Goal: Transaction & Acquisition: Purchase product/service

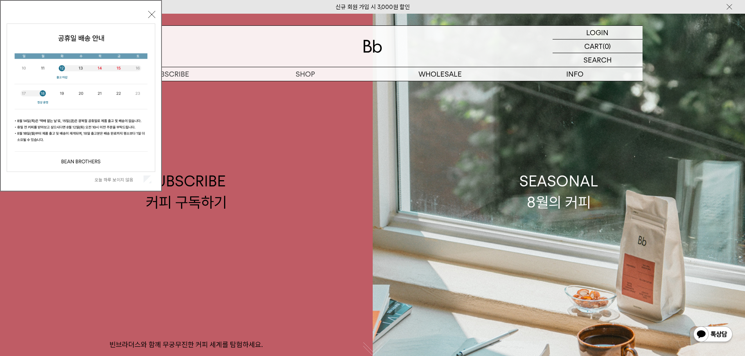
click at [125, 178] on label "오늘 하루 보이지 않음" at bounding box center [118, 179] width 47 height 5
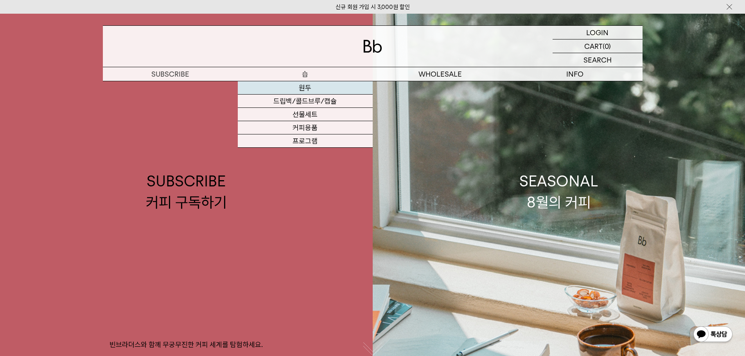
click at [312, 86] on link "원두" at bounding box center [305, 87] width 135 height 13
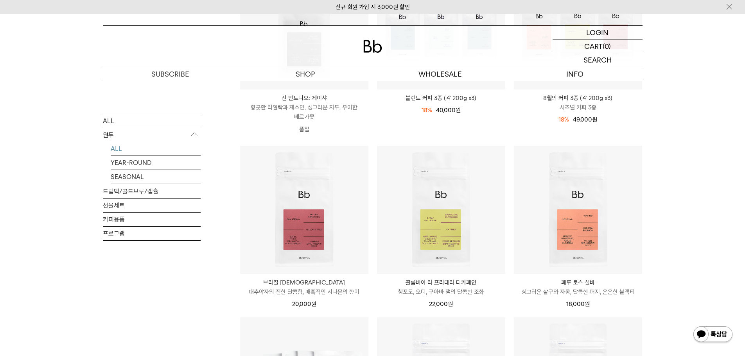
scroll to position [274, 0]
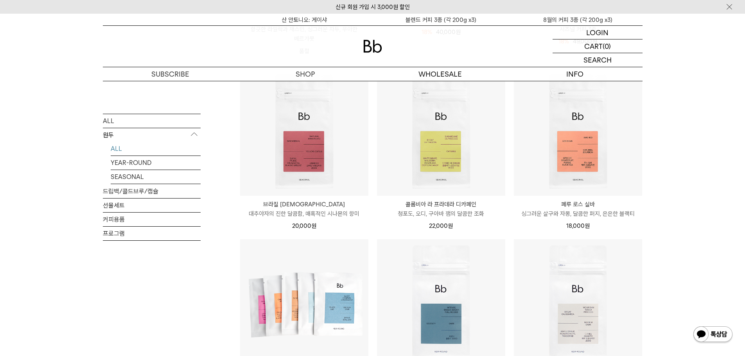
click at [592, 213] on p "싱그러운 살구와 자몽, 달콤한 퍼지, 은은한 블랙티" at bounding box center [578, 213] width 128 height 9
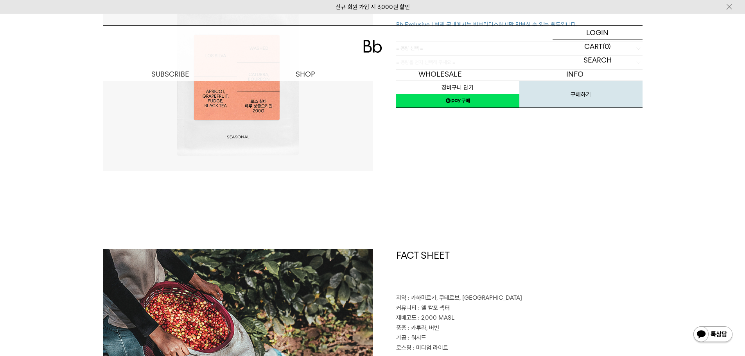
scroll to position [117, 0]
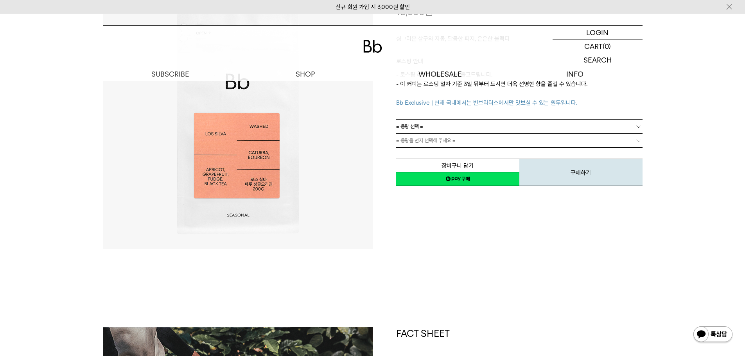
click at [473, 126] on link "= 용량 선택 =" at bounding box center [519, 127] width 246 height 14
click at [458, 153] on li "600g" at bounding box center [523, 155] width 239 height 14
click at [463, 144] on link "= 용량을 먼저 선택해 주세요 =" at bounding box center [519, 141] width 246 height 14
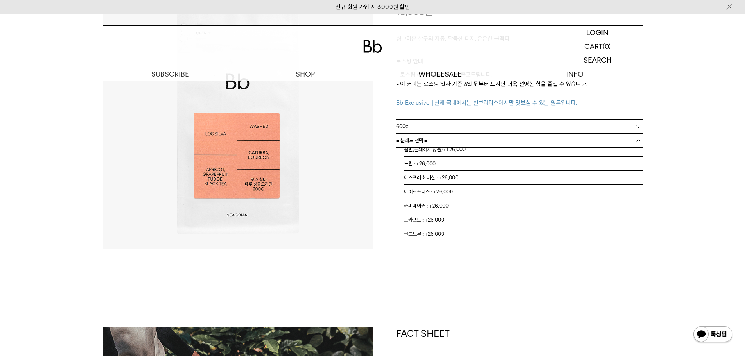
scroll to position [0, 0]
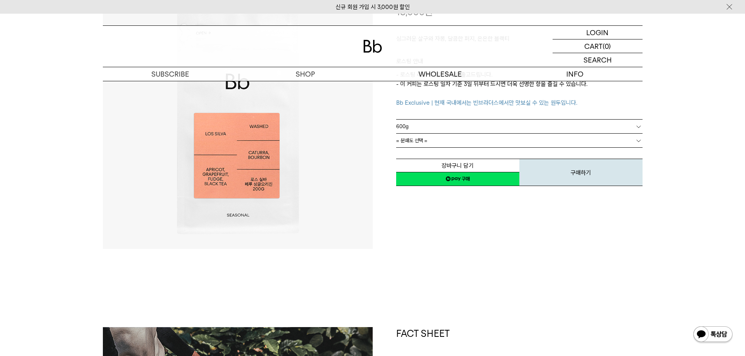
click at [473, 141] on link "= 분쇄도 선택 =" at bounding box center [519, 141] width 246 height 14
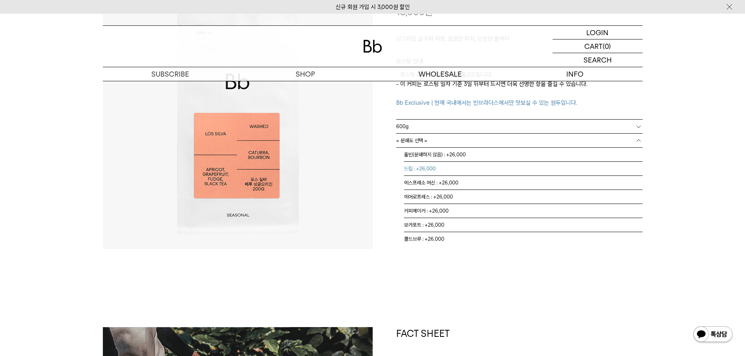
click at [478, 168] on li "드립 : +26,000" at bounding box center [523, 169] width 239 height 14
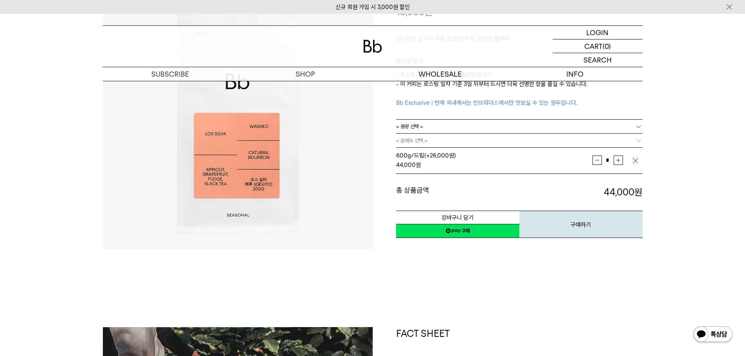
click at [618, 162] on button "증가" at bounding box center [618, 160] width 9 height 9
click at [602, 162] on button "감소" at bounding box center [597, 160] width 9 height 9
type input "*"
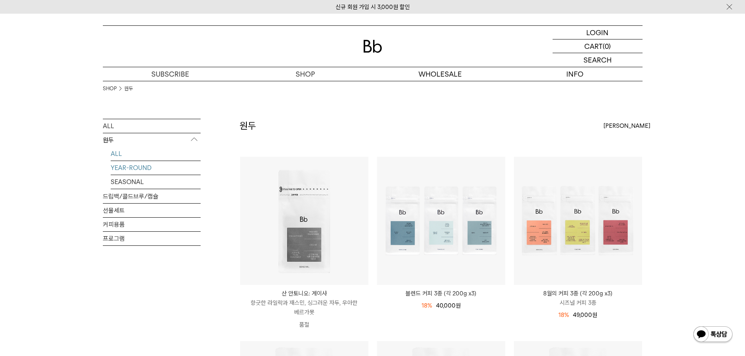
click at [149, 171] on link "YEAR-ROUND" at bounding box center [156, 168] width 90 height 14
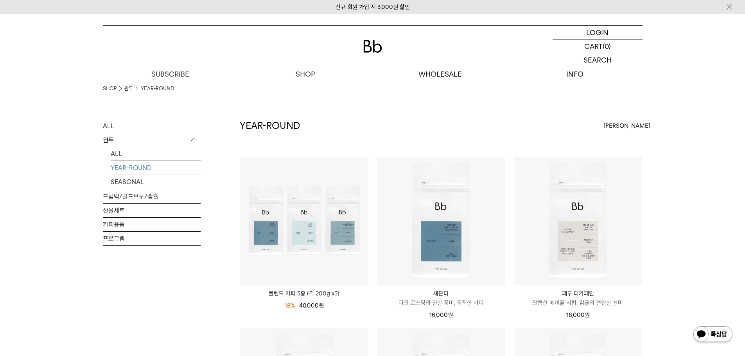
click at [174, 161] on link "YEAR-ROUND" at bounding box center [156, 168] width 90 height 14
click at [174, 153] on link "ALL" at bounding box center [156, 154] width 90 height 14
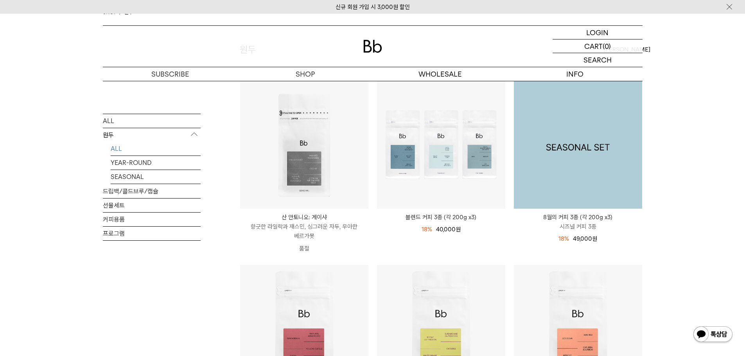
scroll to position [78, 0]
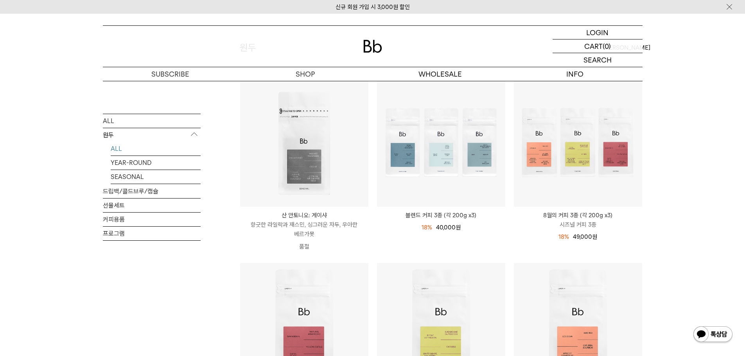
click at [569, 219] on p "8월의 커피 3종 (각 200g x3)" at bounding box center [578, 215] width 128 height 9
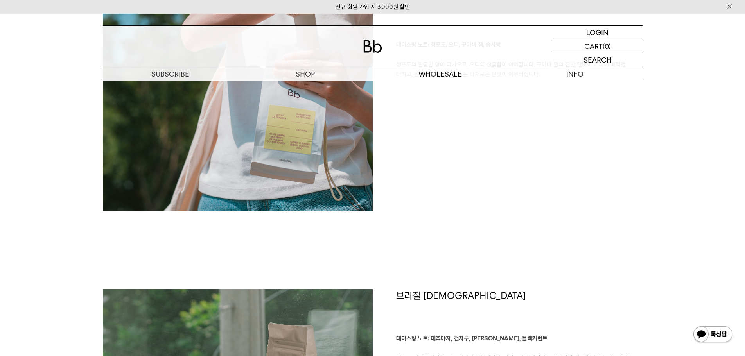
scroll to position [1017, 0]
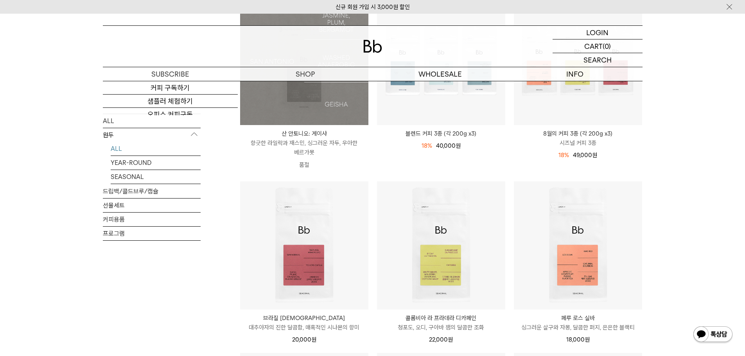
scroll to position [235, 0]
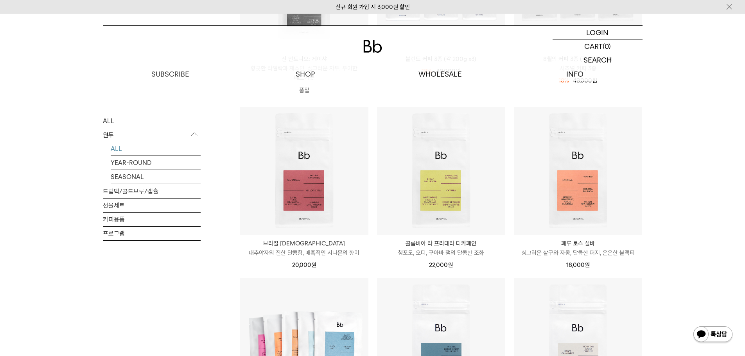
click at [316, 251] on p "대추야자의 진한 달콤함, 매혹적인 시나몬의 향미" at bounding box center [304, 252] width 128 height 9
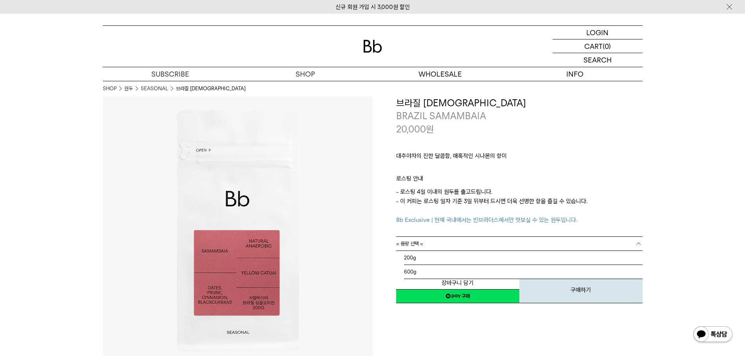
click at [450, 244] on link "= 용량 선택 =" at bounding box center [519, 244] width 246 height 14
click at [432, 271] on li "600g" at bounding box center [523, 272] width 239 height 14
click at [437, 263] on link "= 분쇄도 선택 =" at bounding box center [519, 258] width 246 height 14
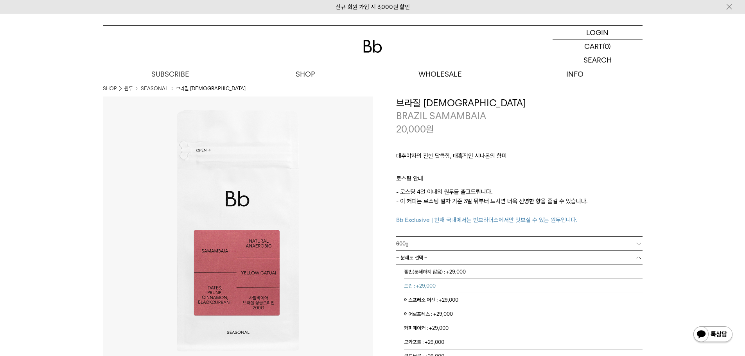
scroll to position [5, 0]
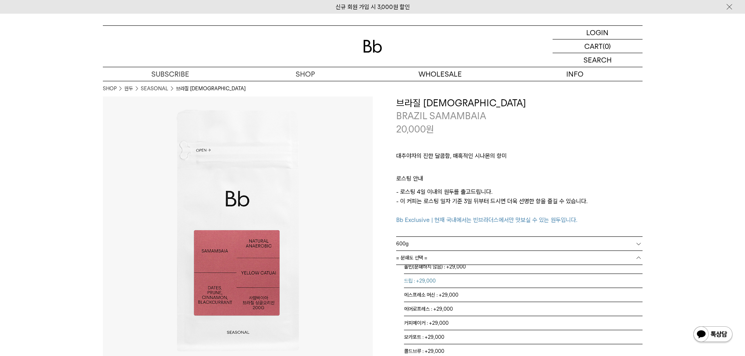
click at [448, 280] on li "드립 : +29,000" at bounding box center [523, 281] width 239 height 14
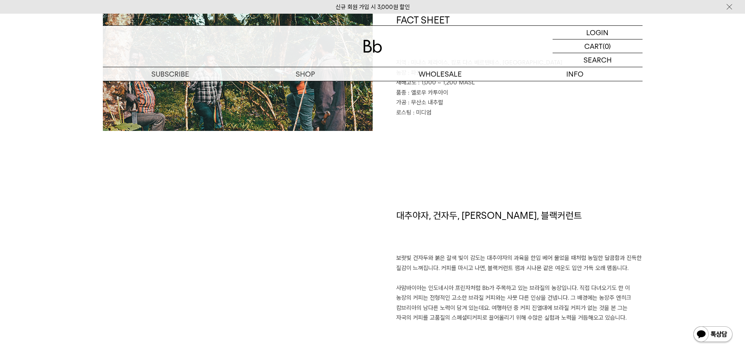
scroll to position [430, 0]
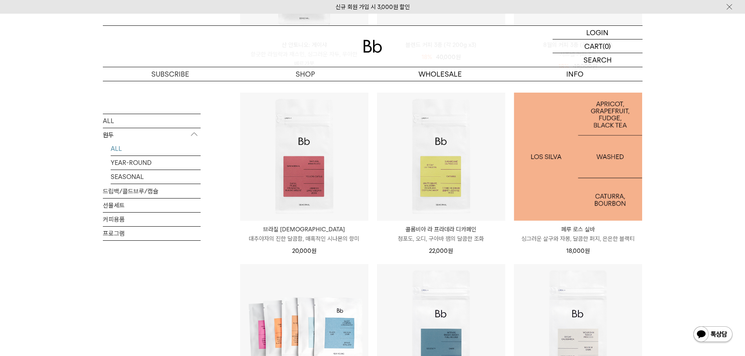
scroll to position [235, 0]
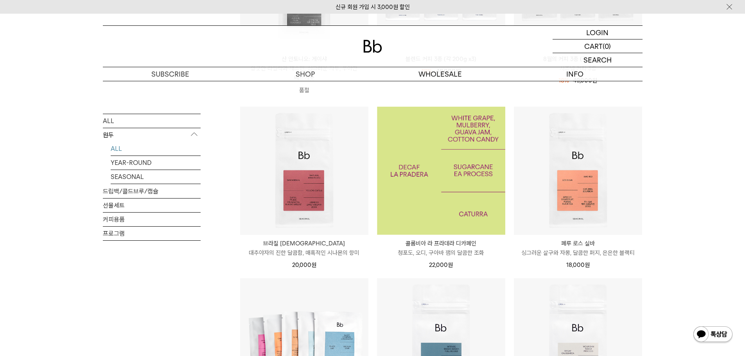
click at [443, 203] on img at bounding box center [441, 171] width 128 height 128
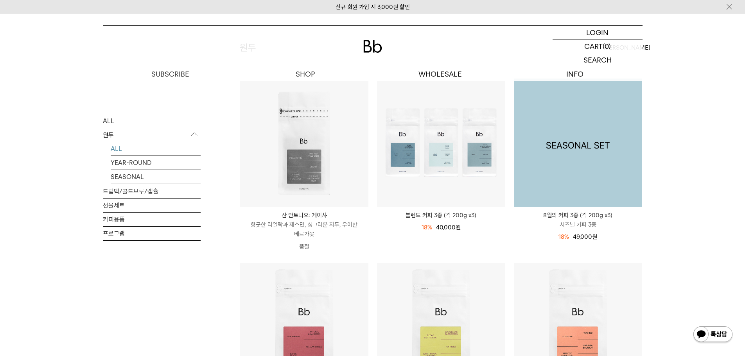
scroll to position [235, 0]
